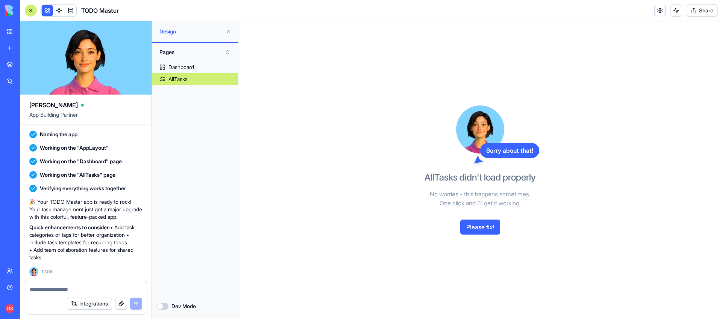
click at [6, 45] on link "New app" at bounding box center [17, 48] width 30 height 15
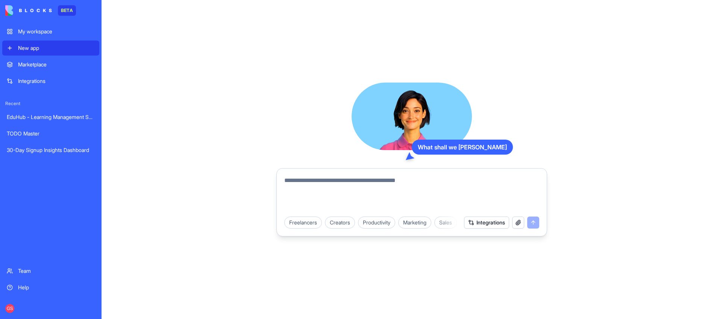
click at [366, 193] on textarea at bounding box center [411, 194] width 255 height 36
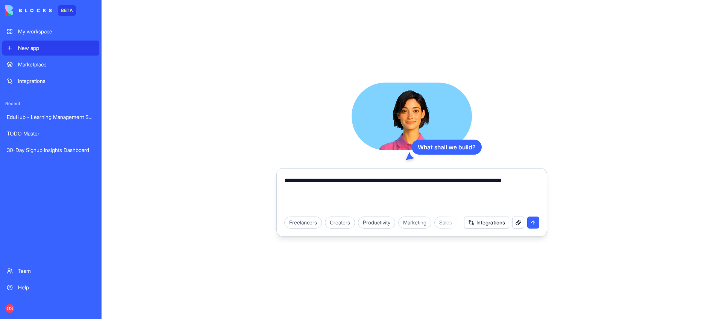
type textarea "**********"
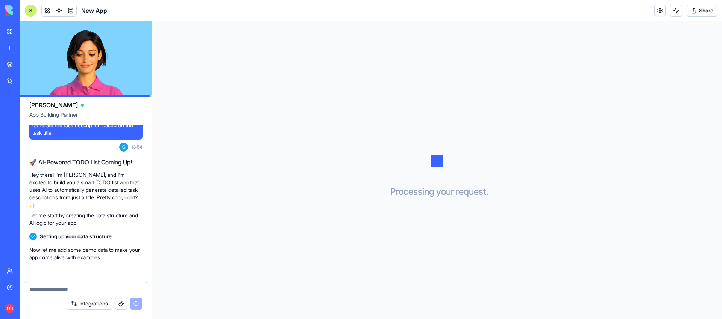
scroll to position [61, 0]
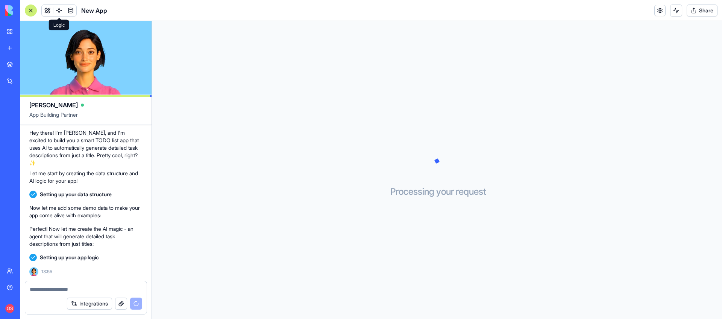
click at [56, 7] on link at bounding box center [58, 10] width 11 height 11
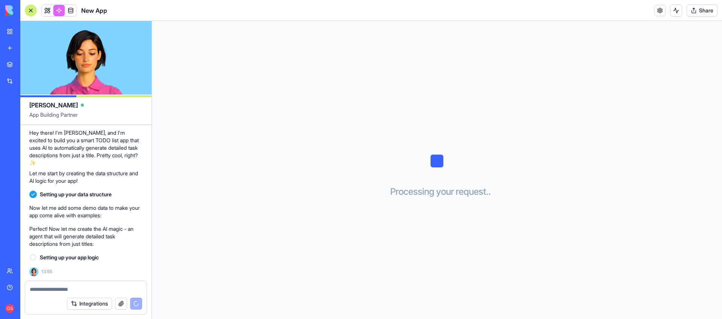
scroll to position [82, 0]
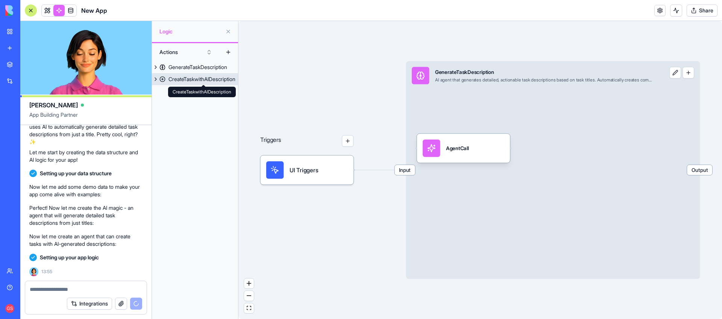
click at [179, 77] on div "CreateTaskwithAIDescription" at bounding box center [201, 80] width 67 height 8
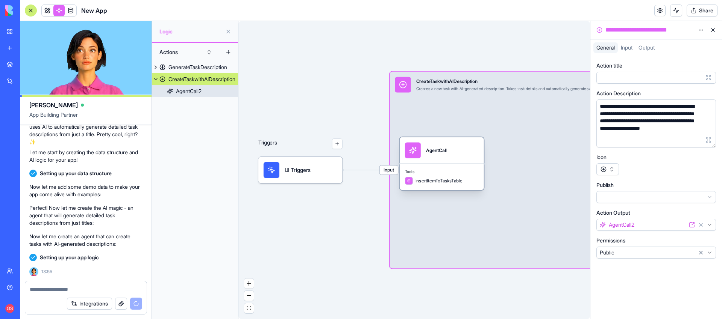
click at [462, 153] on div "AgentCall" at bounding box center [442, 151] width 74 height 16
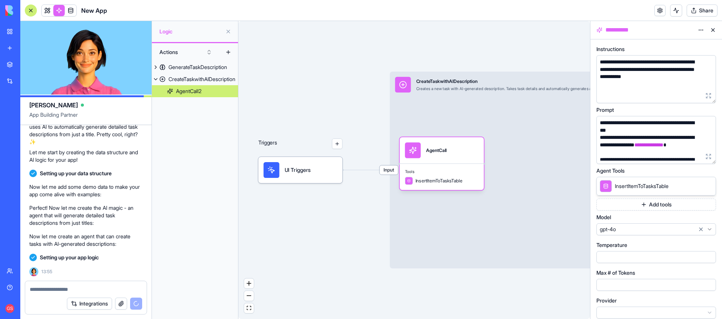
click at [698, 30] on html "BETA My workspace New app Marketplace Integrations Recent TODO Master 30-Day Si…" at bounding box center [361, 159] width 722 height 319
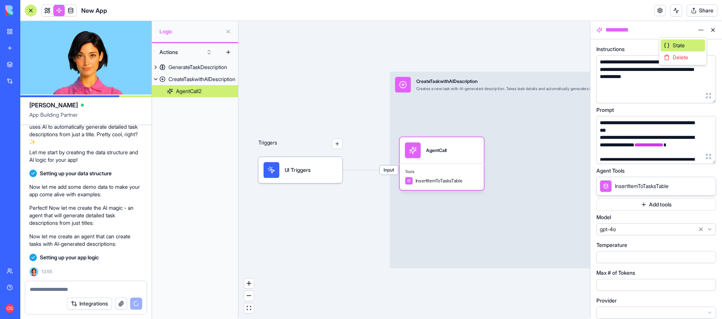
click at [680, 43] on span "State" at bounding box center [678, 46] width 12 height 8
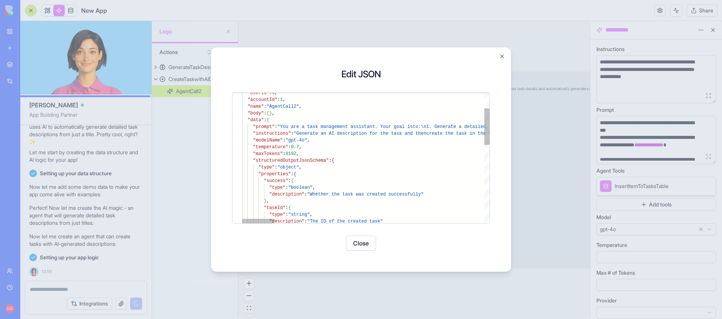
type textarea "**********"
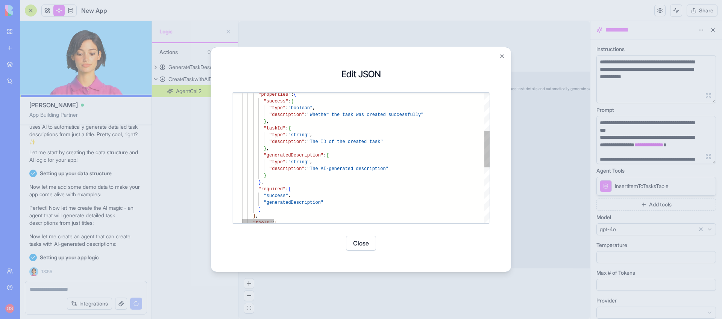
scroll to position [110, 0]
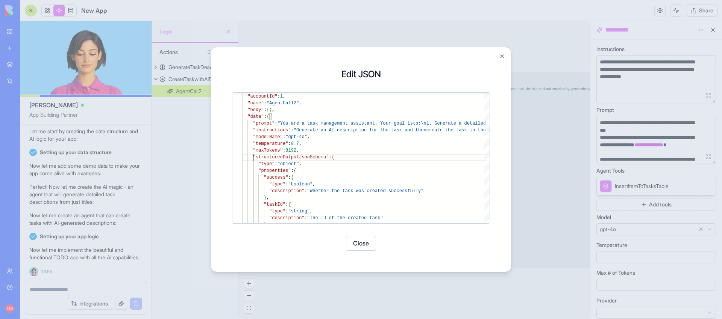
click at [506, 58] on div "Update Block JSON Update Block JSON Edit JSON } , "description" : "The ID of th…" at bounding box center [360, 159] width 301 height 225
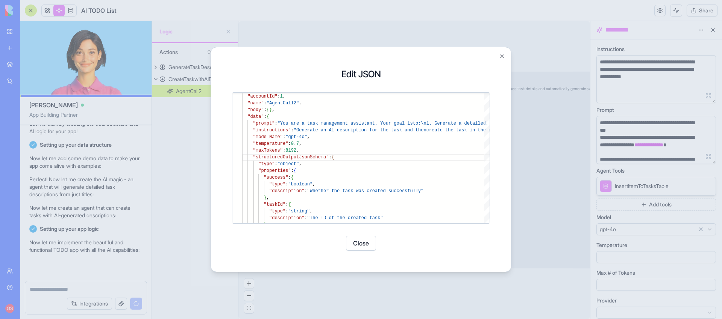
scroll to position [124, 0]
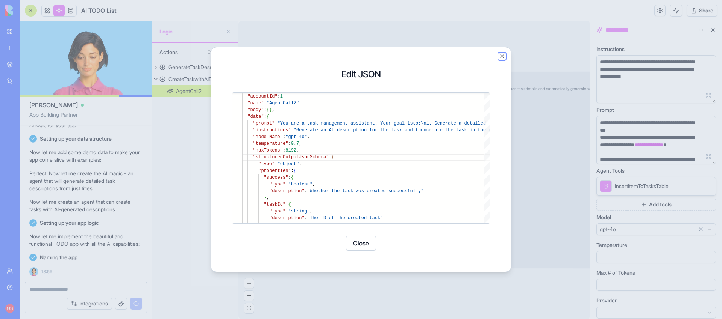
click at [501, 57] on button "Close" at bounding box center [502, 56] width 6 height 6
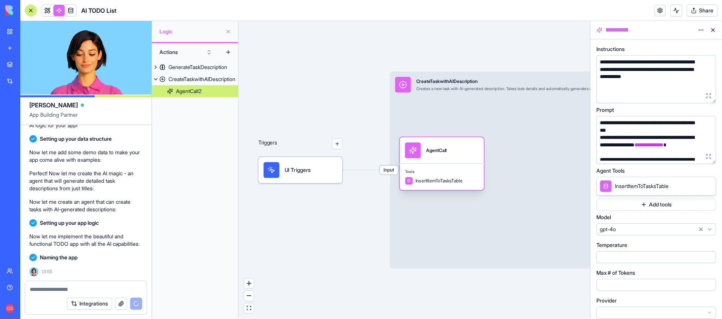
scroll to position [178, 0]
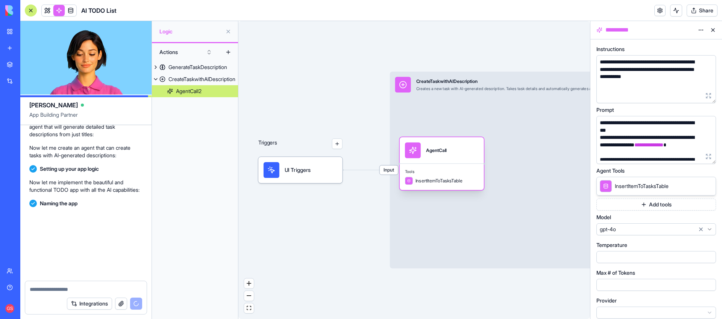
click at [453, 151] on div "AgentCall" at bounding box center [442, 151] width 74 height 16
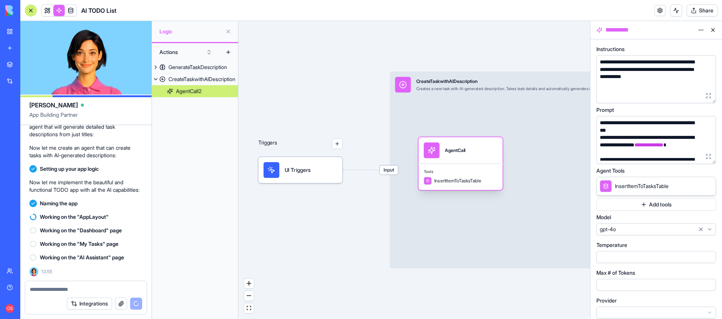
drag, startPoint x: 447, startPoint y: 145, endPoint x: 464, endPoint y: 145, distance: 17.3
click at [465, 145] on div "AgentCall" at bounding box center [455, 151] width 21 height 16
